Goal: Information Seeking & Learning: Understand process/instructions

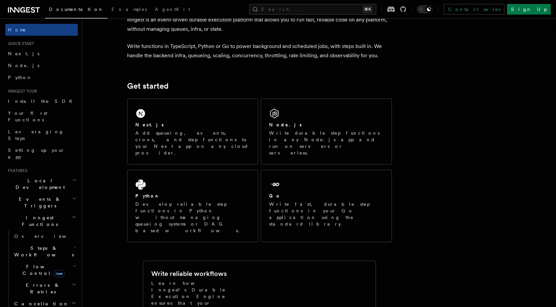
scroll to position [223, 0]
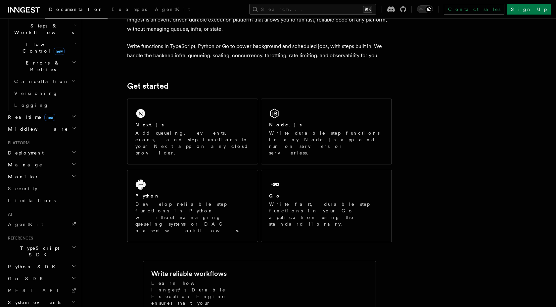
click at [44, 147] on h2 "Deployment" at bounding box center [41, 153] width 73 height 12
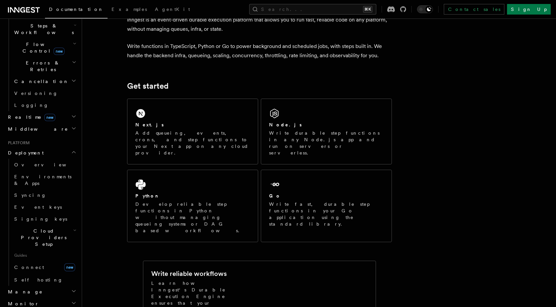
click at [44, 147] on h2 "Deployment" at bounding box center [41, 153] width 73 height 12
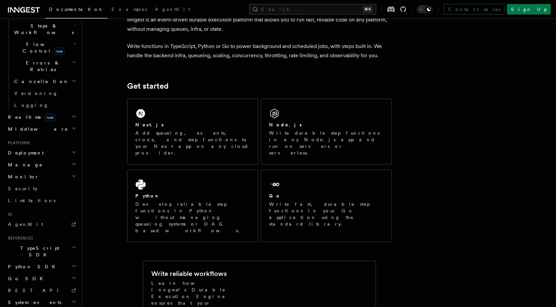
click at [44, 147] on h2 "Deployment" at bounding box center [41, 153] width 73 height 12
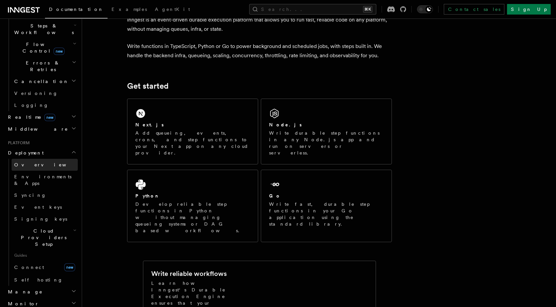
click at [43, 159] on link "Overview" at bounding box center [45, 165] width 66 height 12
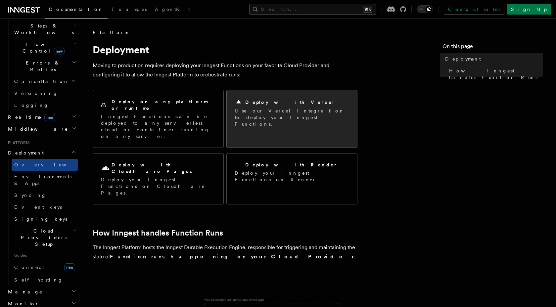
click at [243, 120] on p "Use our Vercel Integration to deploy your Inngest Functions." at bounding box center [292, 118] width 115 height 20
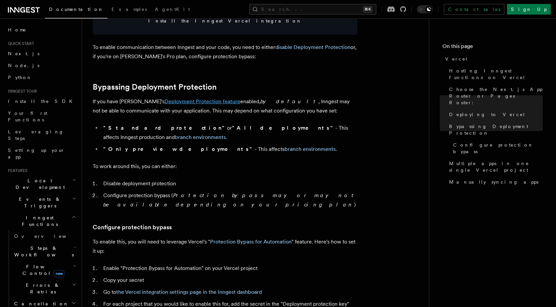
click at [183, 104] on link "Deployment Protection feature" at bounding box center [203, 101] width 76 height 6
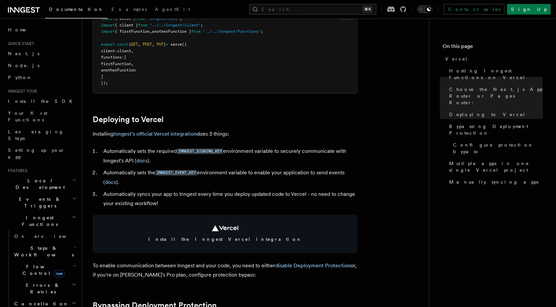
scroll to position [213, 0]
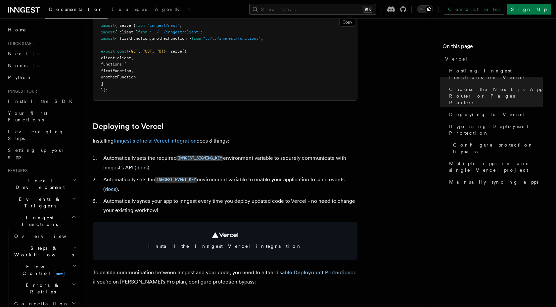
click at [163, 143] on link "Inngest's official Vercel integration" at bounding box center [155, 141] width 83 height 6
